Goal: Task Accomplishment & Management: Use online tool/utility

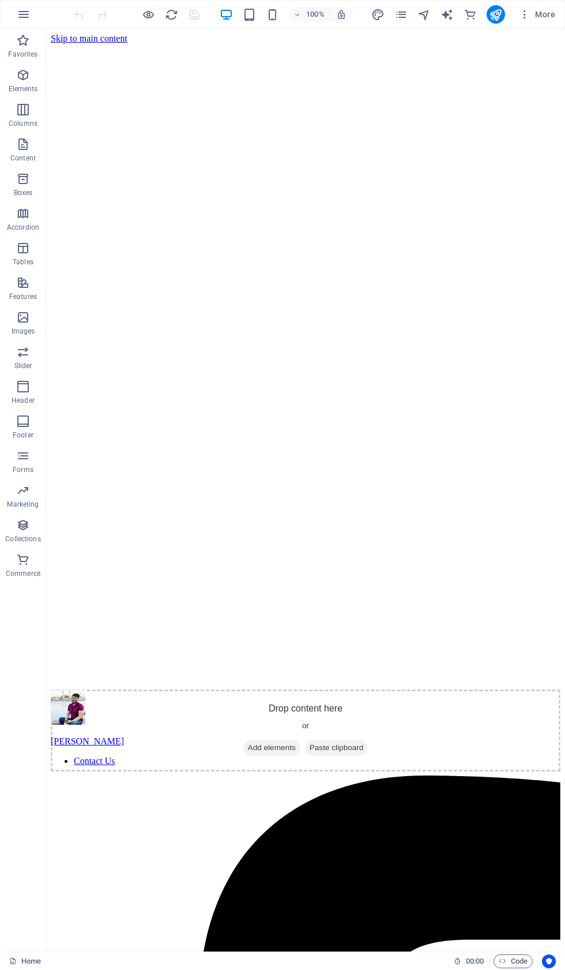
click at [501, 962] on icon "button" at bounding box center [502, 960] width 7 height 7
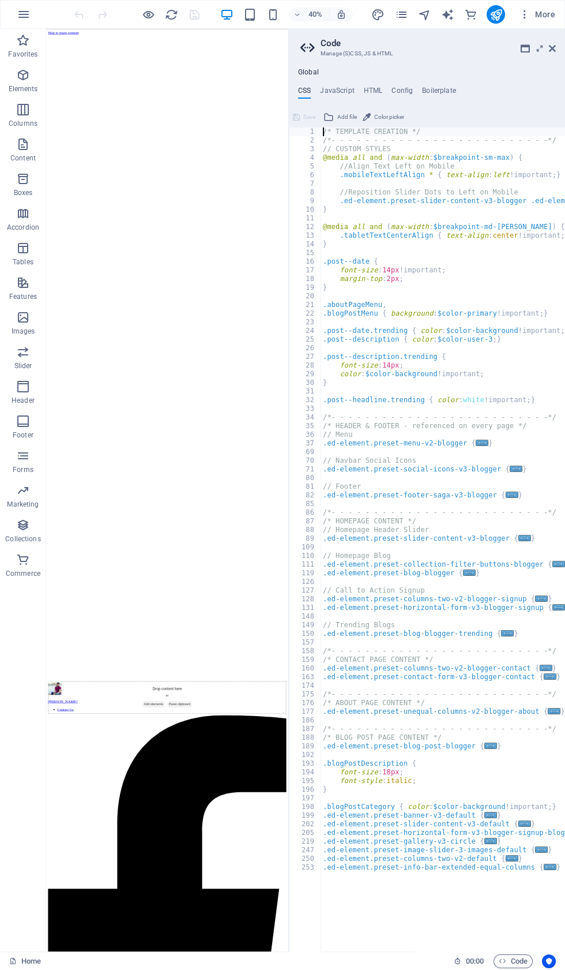
click at [370, 93] on h4 "HTML" at bounding box center [373, 93] width 19 height 13
type textarea "<a href="#main-content" class="wv-link-content button">Skip to main content</a>"
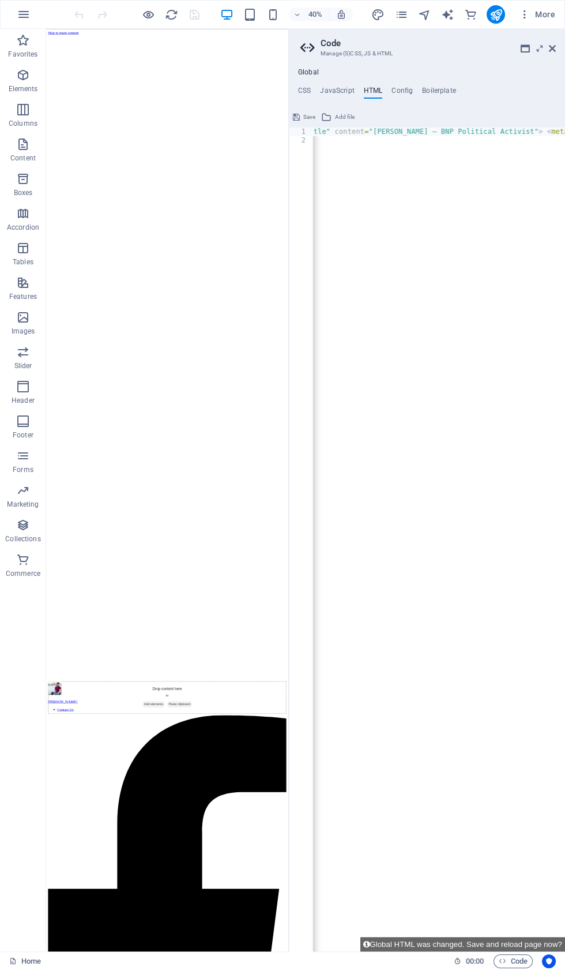
scroll to position [0, 5392]
click at [297, 117] on icon at bounding box center [296, 117] width 7 height 14
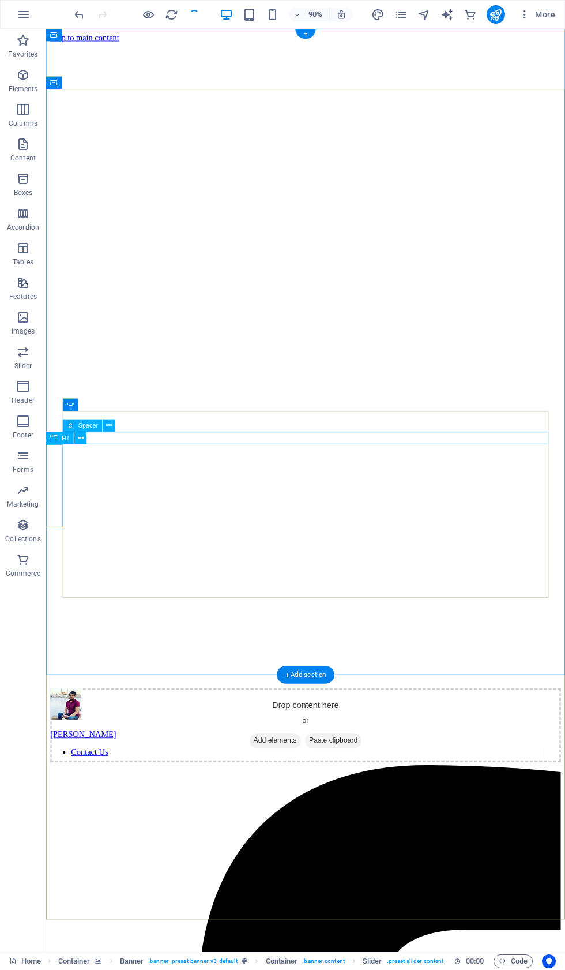
click at [64, 442] on div "H1" at bounding box center [60, 438] width 28 height 13
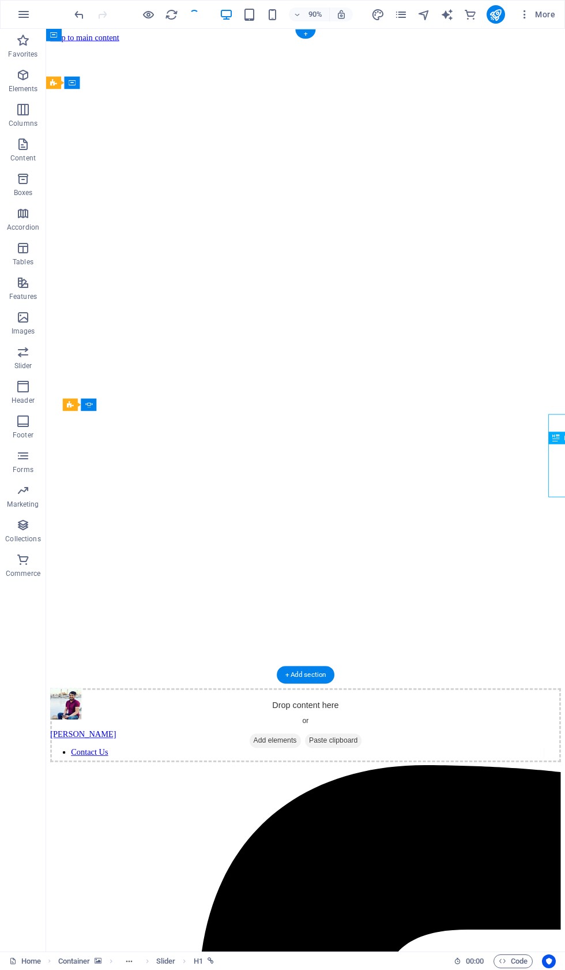
scroll to position [0, 0]
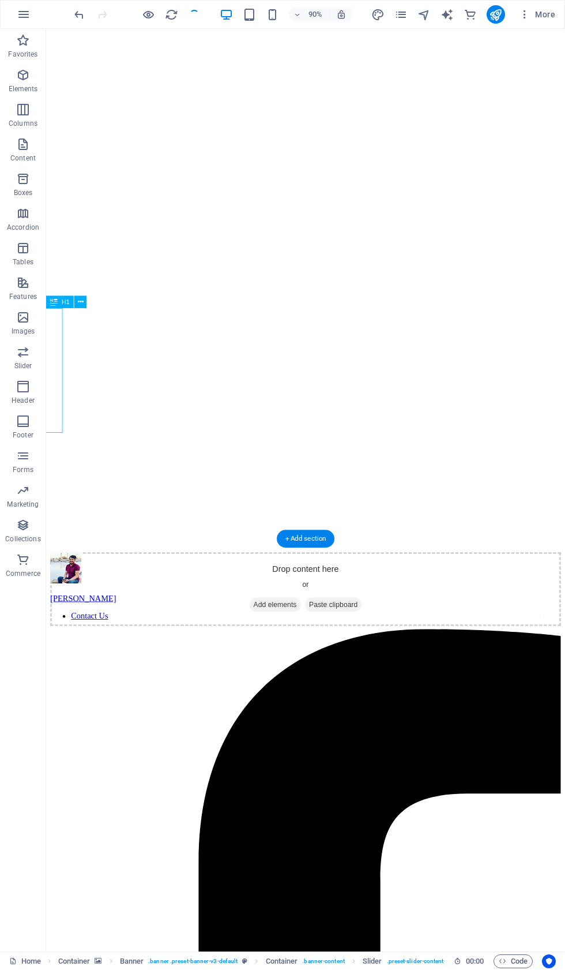
scroll to position [155, 0]
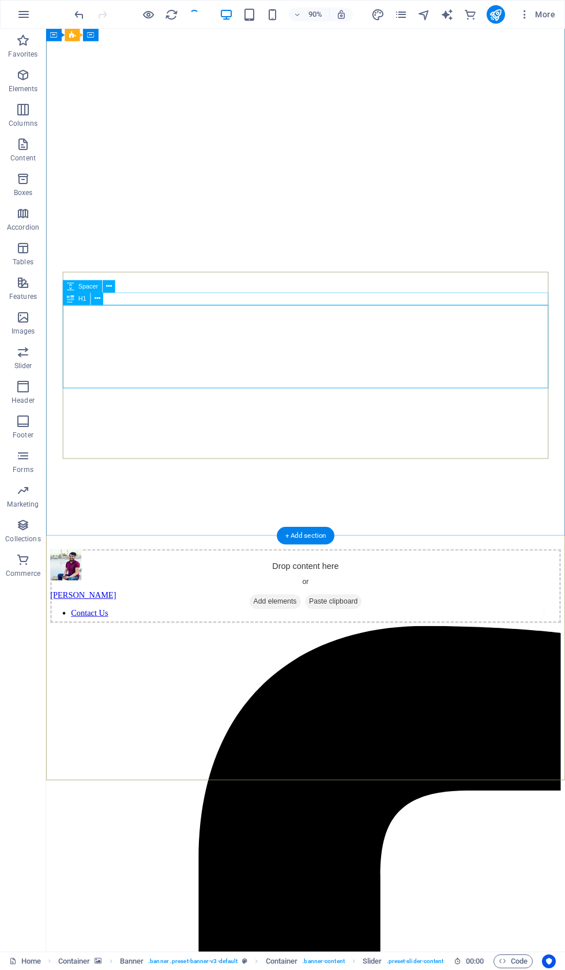
click at [100, 297] on icon at bounding box center [98, 298] width 6 height 11
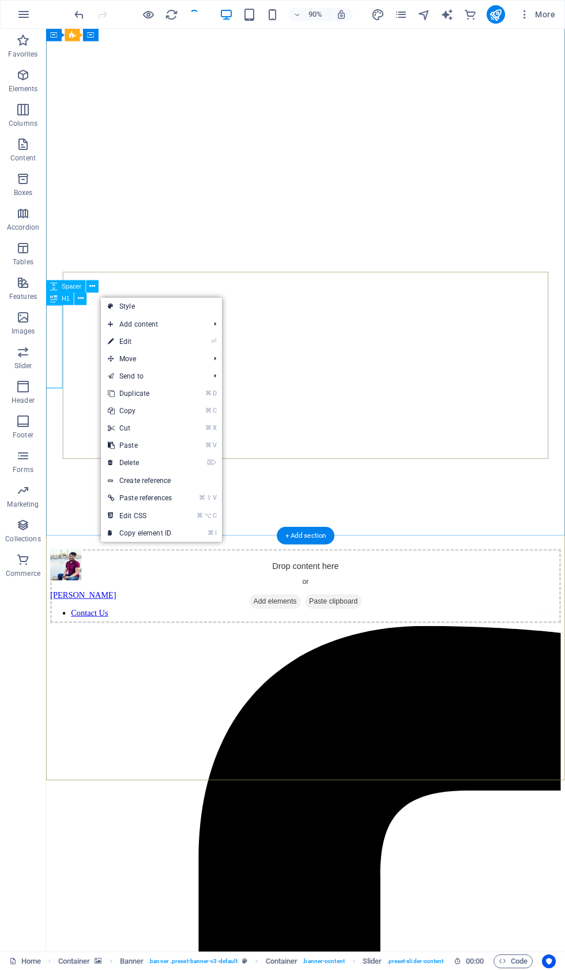
click at [156, 350] on link "⏎ Edit" at bounding box center [140, 341] width 78 height 17
